Goal: Task Accomplishment & Management: Manage account settings

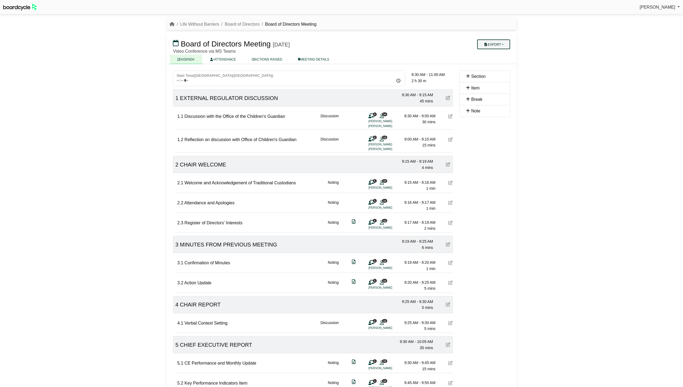
click at [501, 43] on button "Export" at bounding box center [493, 44] width 33 height 10
click at [500, 72] on link "Shell Minutes" at bounding box center [501, 70] width 47 height 8
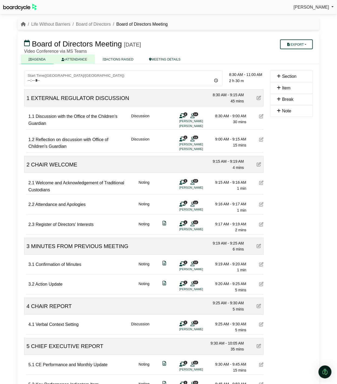
click at [77, 61] on link "ATTENDANCE" at bounding box center [73, 59] width 41 height 9
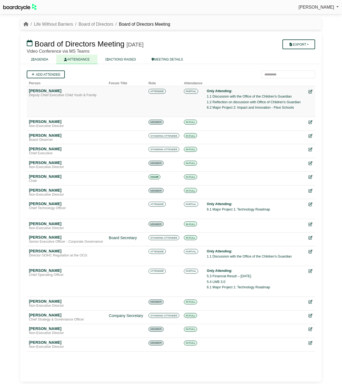
click at [310, 91] on icon at bounding box center [311, 92] width 4 height 4
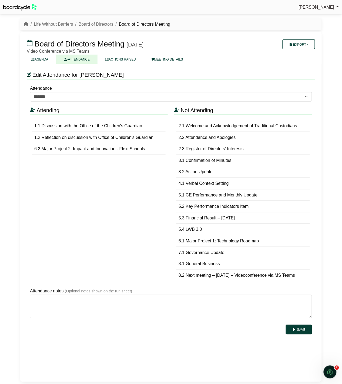
click at [83, 150] on span "Major Project 2: Impact and Innovation - Flexi Schools" at bounding box center [93, 148] width 103 height 5
click at [37, 59] on link "AGENDA" at bounding box center [40, 59] width 33 height 9
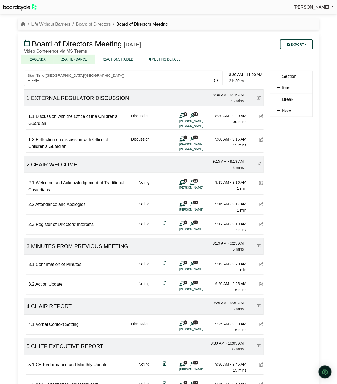
click at [79, 55] on link "ATTENDANCE" at bounding box center [73, 59] width 41 height 9
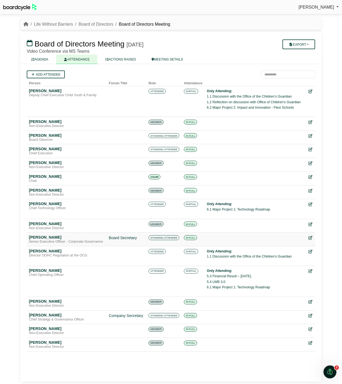
click at [310, 239] on icon at bounding box center [311, 238] width 4 height 4
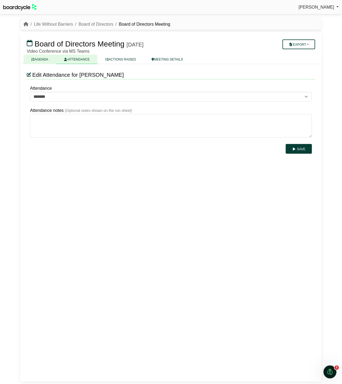
click at [37, 60] on link "AGENDA" at bounding box center [40, 59] width 33 height 9
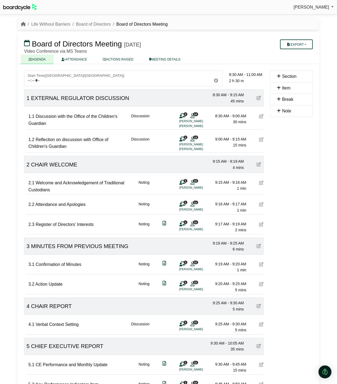
click at [301, 225] on div "Section Item Break Note" at bounding box center [291, 352] width 49 height 562
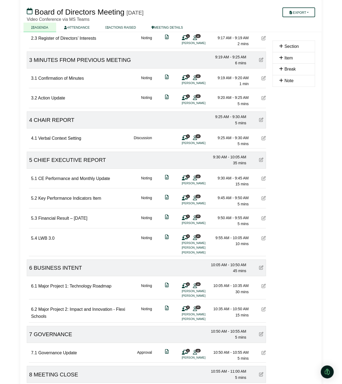
scroll to position [260, 0]
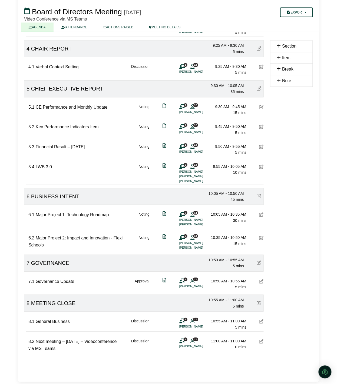
click at [262, 238] on icon at bounding box center [261, 238] width 4 height 4
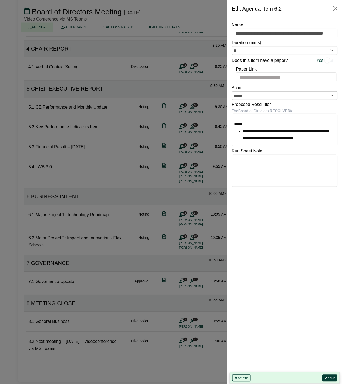
click at [173, 232] on div at bounding box center [171, 192] width 342 height 384
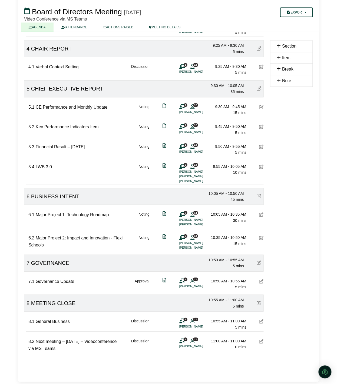
click at [190, 241] on li "[PERSON_NAME]" at bounding box center [199, 243] width 41 height 5
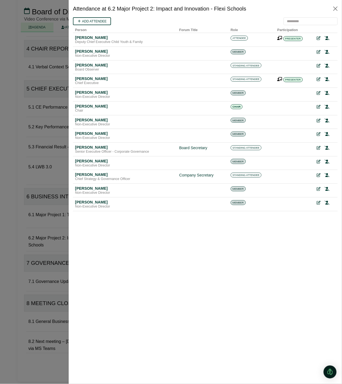
scroll to position [0, 0]
click at [327, 39] on icon at bounding box center [326, 38] width 5 height 4
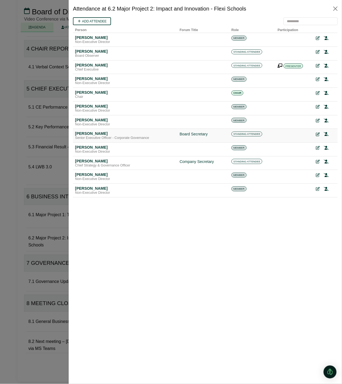
click at [317, 134] on icon at bounding box center [318, 134] width 4 height 4
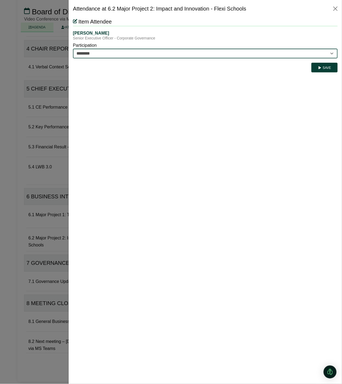
drag, startPoint x: 284, startPoint y: 52, endPoint x: 287, endPoint y: 53, distance: 3.1
click at [287, 53] on select "********* ********" at bounding box center [205, 53] width 265 height 10
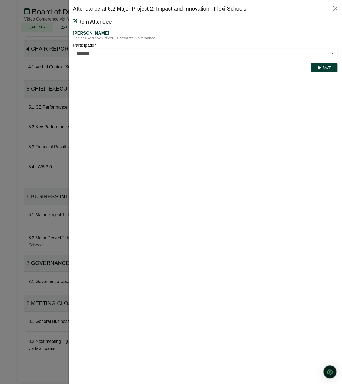
click at [299, 38] on div "Senior Executive Officer - Corporate Governance" at bounding box center [205, 38] width 265 height 5
click at [336, 9] on button "Close" at bounding box center [335, 8] width 9 height 9
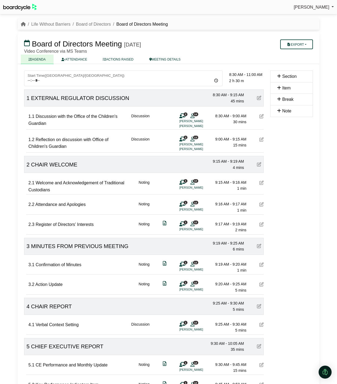
scroll to position [259, 0]
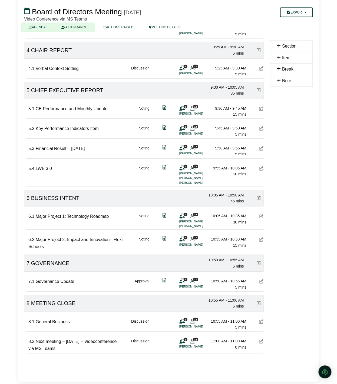
click at [77, 27] on link "ATTENDANCE" at bounding box center [73, 27] width 41 height 9
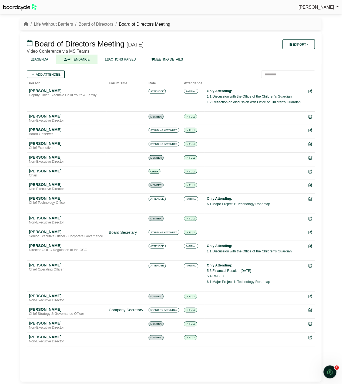
click at [86, 60] on link "ATTENDANCE" at bounding box center [76, 59] width 41 height 9
click at [310, 233] on icon at bounding box center [311, 233] width 4 height 4
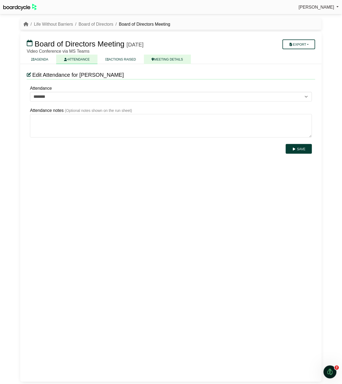
click at [161, 59] on link "MEETING DETAILS" at bounding box center [167, 59] width 47 height 9
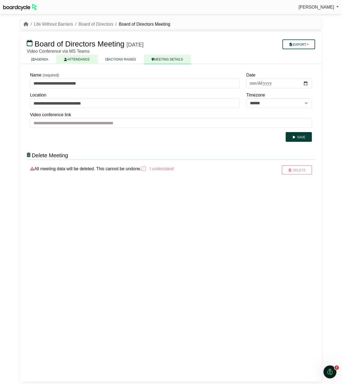
click at [83, 61] on link "ATTENDANCE" at bounding box center [76, 59] width 41 height 9
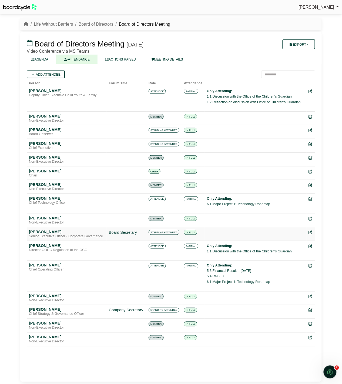
click at [310, 234] on icon at bounding box center [311, 233] width 4 height 4
click at [45, 59] on link "AGENDA" at bounding box center [40, 59] width 33 height 9
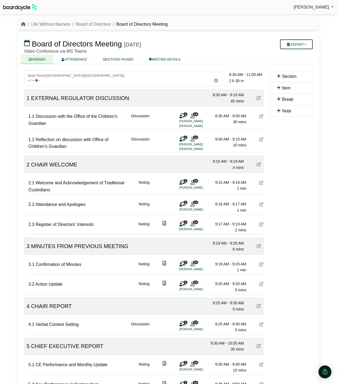
click at [95, 21] on li "Board of Directors" at bounding box center [90, 24] width 40 height 7
click at [95, 24] on link "Board of Directors" at bounding box center [93, 24] width 35 height 5
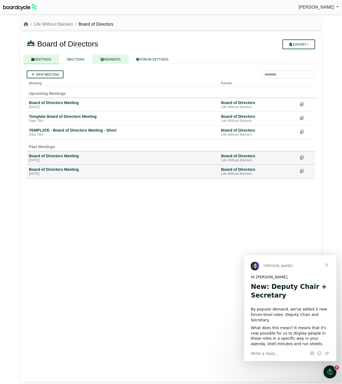
click at [112, 57] on link "MEMBERS" at bounding box center [110, 59] width 36 height 9
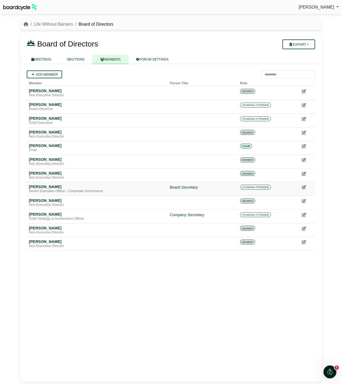
click at [303, 189] on icon at bounding box center [304, 188] width 4 height 4
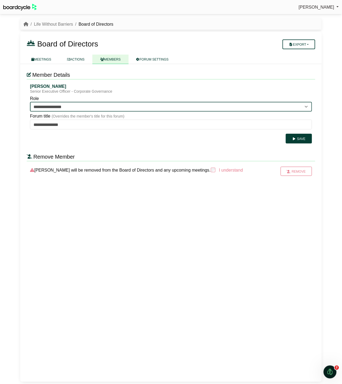
click at [190, 105] on select "**********" at bounding box center [171, 107] width 282 height 10
select select "*********"
click at [30, 102] on select "**********" at bounding box center [171, 107] width 282 height 10
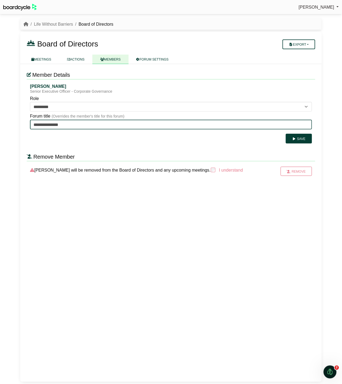
click at [184, 126] on input "**********" at bounding box center [171, 125] width 282 height 10
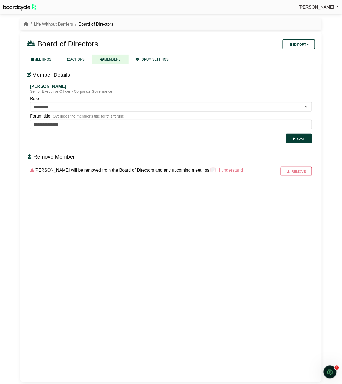
click at [183, 140] on div "Save" at bounding box center [171, 139] width 282 height 10
click at [301, 138] on button "Save" at bounding box center [299, 139] width 26 height 10
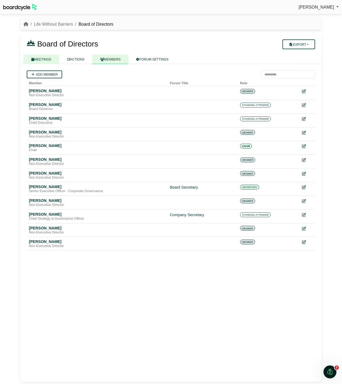
click at [35, 60] on link "MEETINGS" at bounding box center [42, 59] width 36 height 9
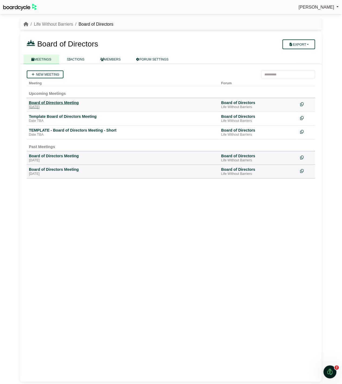
click at [67, 104] on div "Board of Directors Meeting" at bounding box center [123, 102] width 188 height 5
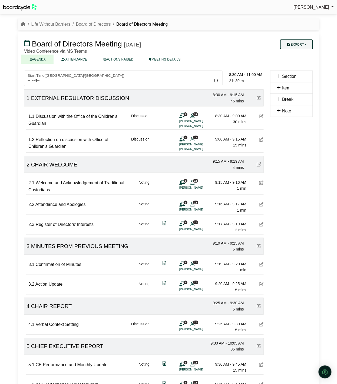
click at [295, 43] on button "Export" at bounding box center [296, 44] width 33 height 10
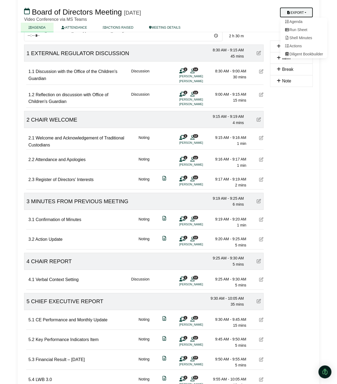
scroll to position [46, 0]
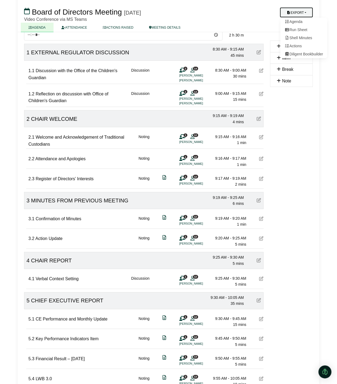
click at [295, 147] on div "Section Item Break Note" at bounding box center [291, 305] width 49 height 561
click at [302, 10] on button "Export" at bounding box center [296, 13] width 33 height 10
click at [294, 145] on div "Section Item Break Note" at bounding box center [291, 305] width 49 height 561
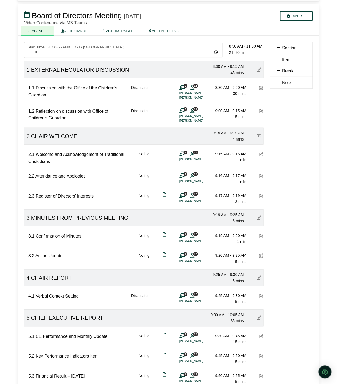
scroll to position [0, 0]
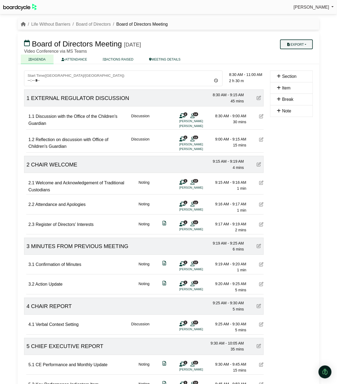
click at [303, 46] on button "Export" at bounding box center [296, 44] width 33 height 10
click at [301, 73] on link "Shell Minutes" at bounding box center [303, 70] width 47 height 8
